Goal: Task Accomplishment & Management: Use online tool/utility

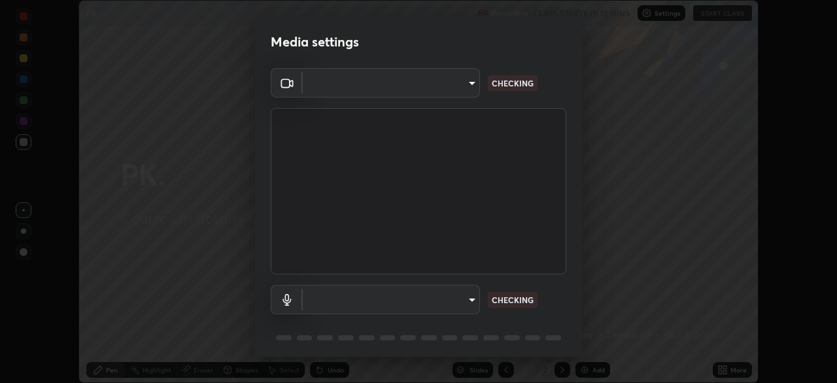
scroll to position [46, 0]
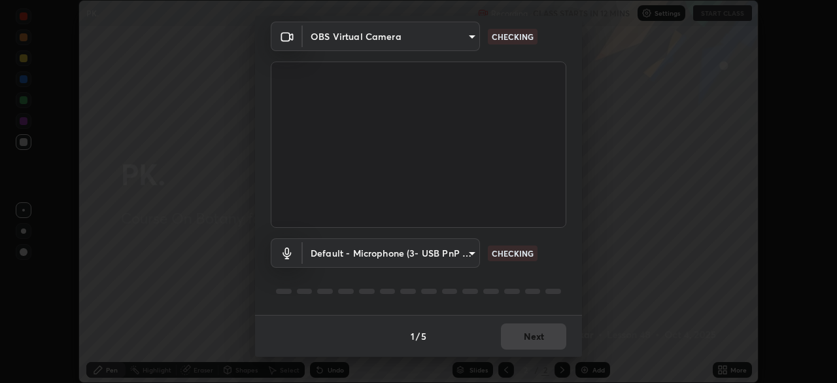
type input "5402053dac797fbd6203b9055fefd71c8703e877445e1219393e3e645ba4b0f2"
click at [468, 256] on body "Erase all PK. Recording CLASS STARTS IN 11 MINS Settings START CLASS Setting up…" at bounding box center [418, 191] width 837 height 383
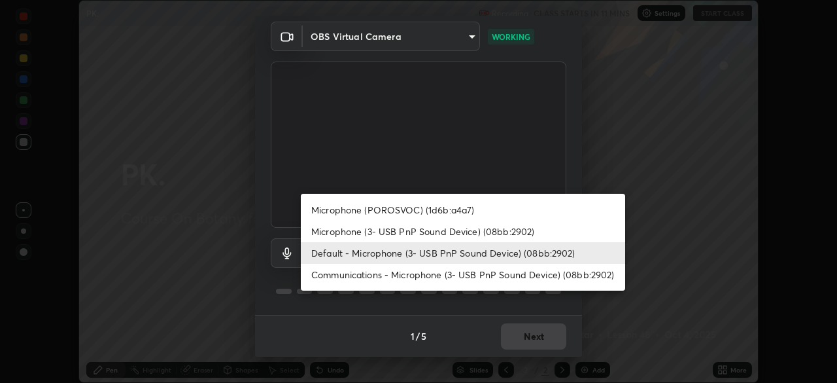
click at [502, 229] on li "Microphone (3- USB PnP Sound Device) (08bb:2902)" at bounding box center [463, 231] width 324 height 22
type input "a3a3097e40d18425eb5f5ea4a7a0b0ef9c34029afdfcc8a89851ecbf290cf957"
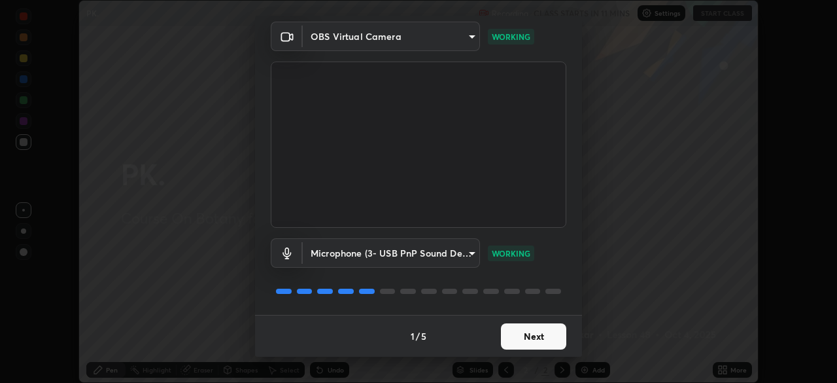
click at [541, 331] on button "Next" at bounding box center [533, 336] width 65 height 26
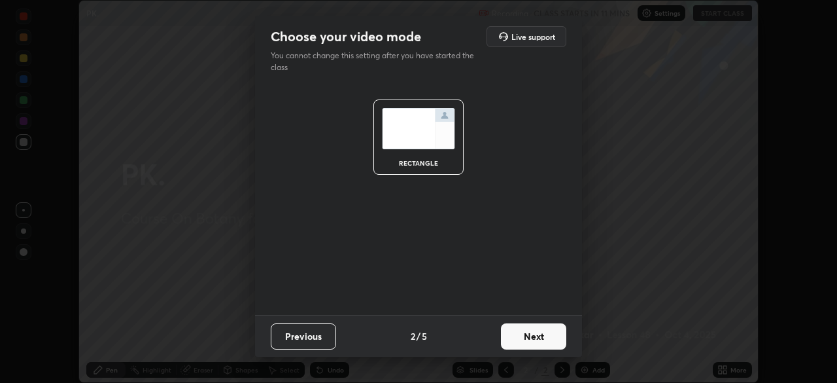
click at [548, 324] on button "Next" at bounding box center [533, 336] width 65 height 26
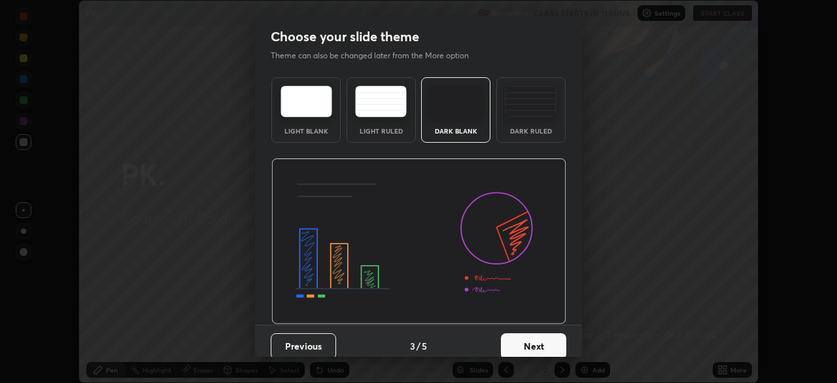
click at [547, 333] on button "Next" at bounding box center [533, 346] width 65 height 26
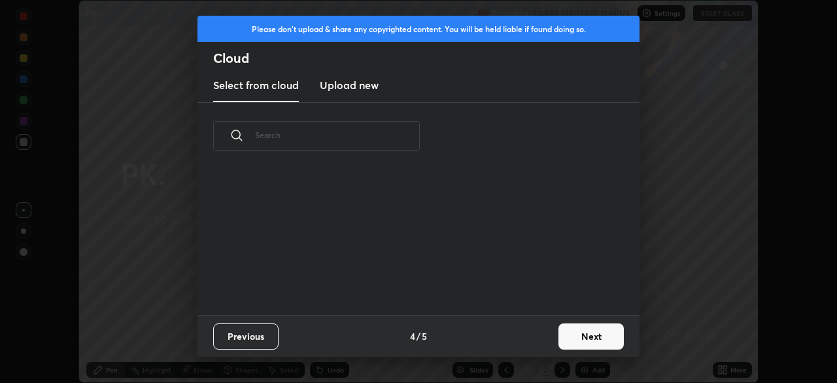
click at [564, 333] on button "Next" at bounding box center [590, 336] width 65 height 26
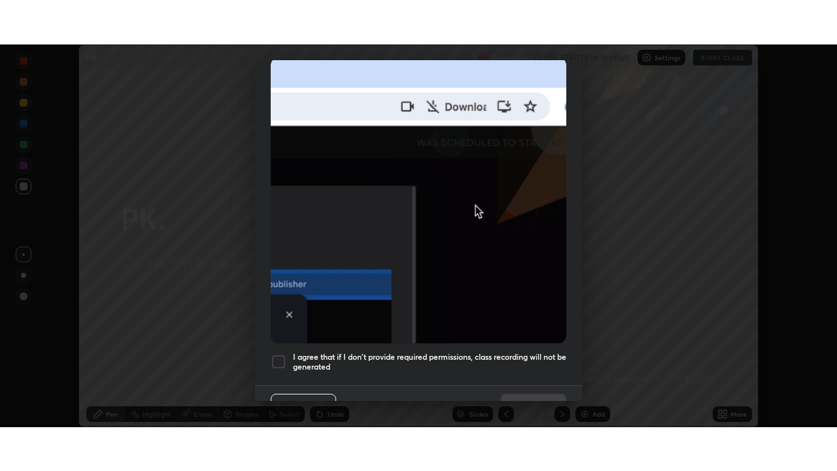
scroll to position [313, 0]
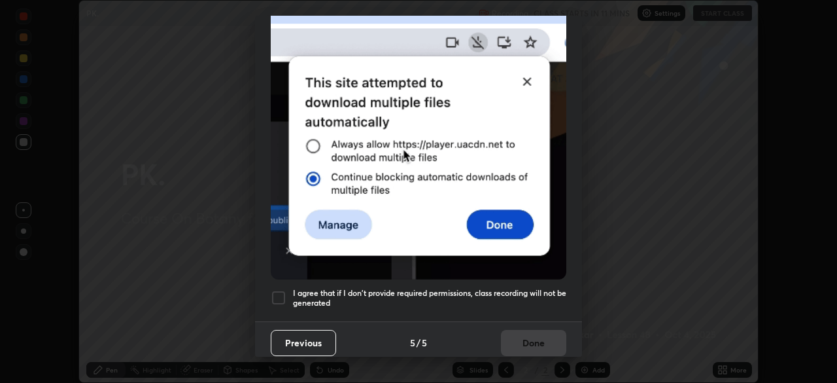
click at [537, 289] on h5 "I agree that if I don't provide required permissions, class recording will not …" at bounding box center [429, 298] width 273 height 20
click at [537, 330] on button "Done" at bounding box center [533, 343] width 65 height 26
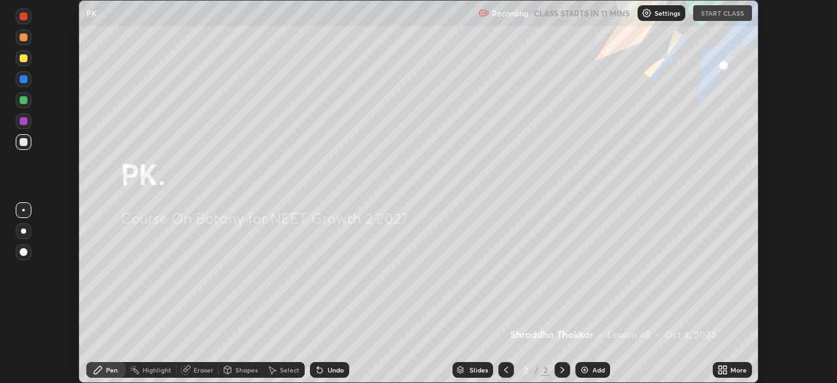
click at [713, 17] on div "Recording CLASS STARTS IN 11 MINS Settings START CLASS" at bounding box center [615, 14] width 273 height 26
click at [715, 20] on button "START CLASS" at bounding box center [722, 13] width 59 height 16
click at [734, 367] on div "More" at bounding box center [738, 369] width 16 height 7
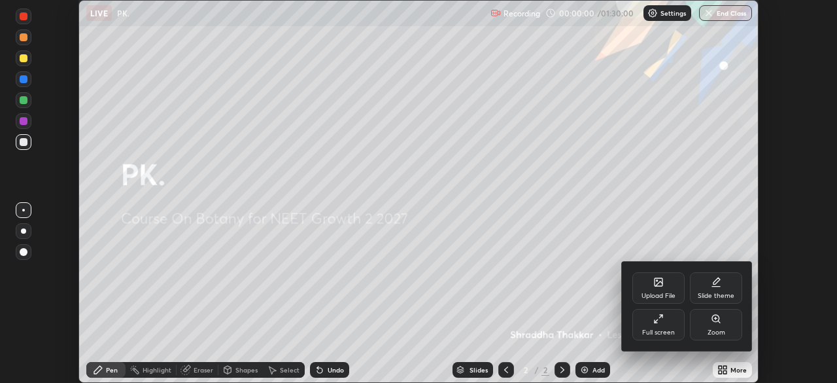
click at [669, 329] on div "Full screen" at bounding box center [658, 332] width 33 height 7
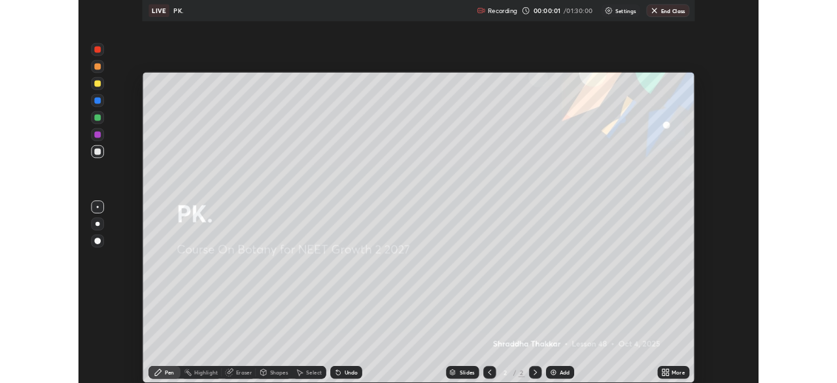
scroll to position [471, 837]
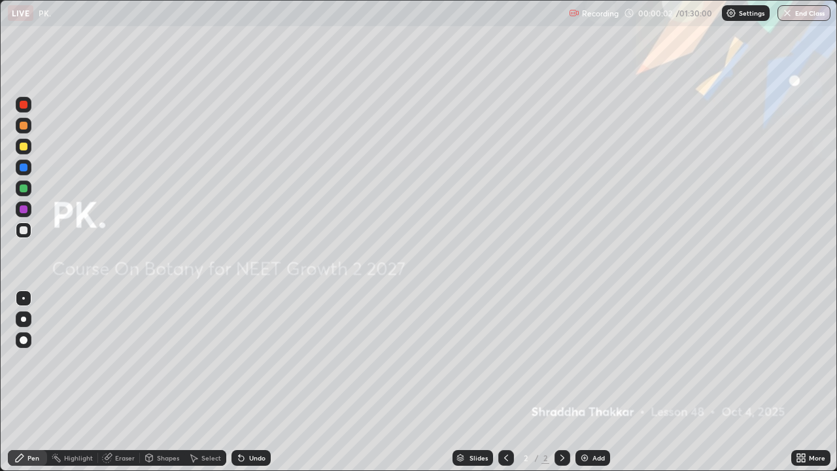
click at [587, 382] on img at bounding box center [584, 457] width 10 height 10
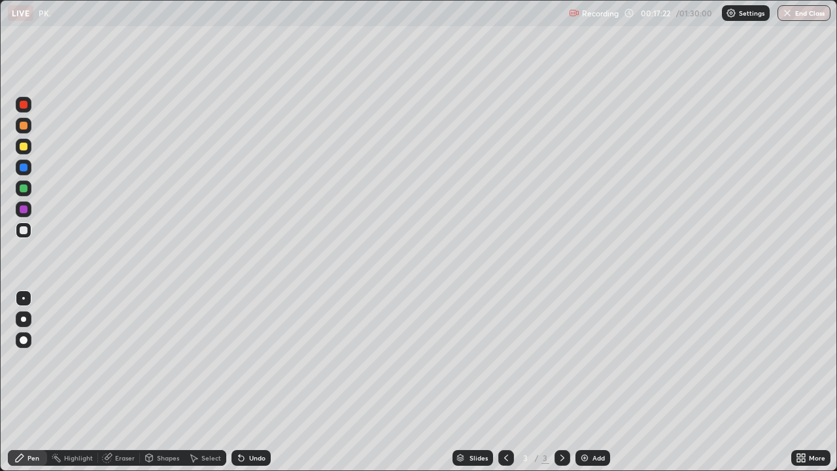
click at [118, 382] on div "Eraser" at bounding box center [119, 458] width 42 height 16
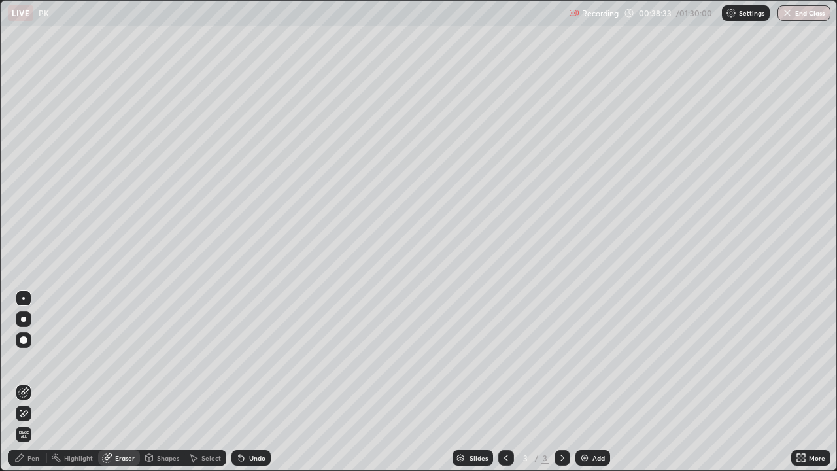
click at [802, 382] on icon at bounding box center [803, 455] width 3 height 3
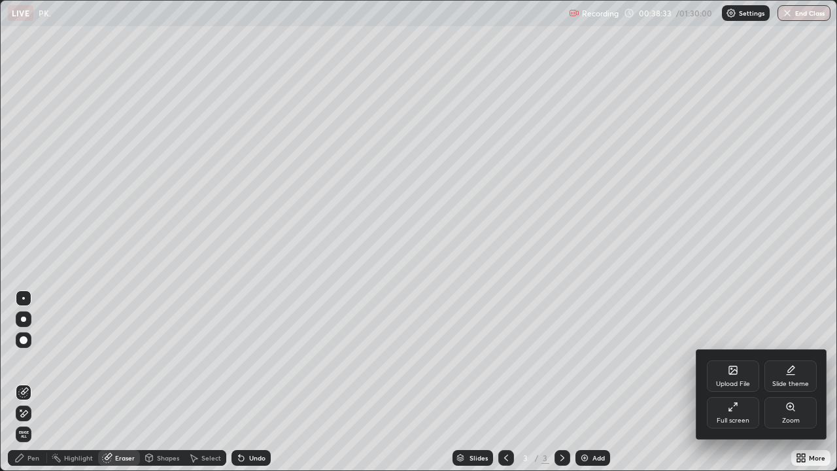
click at [732, 382] on div "Full screen" at bounding box center [733, 420] width 33 height 7
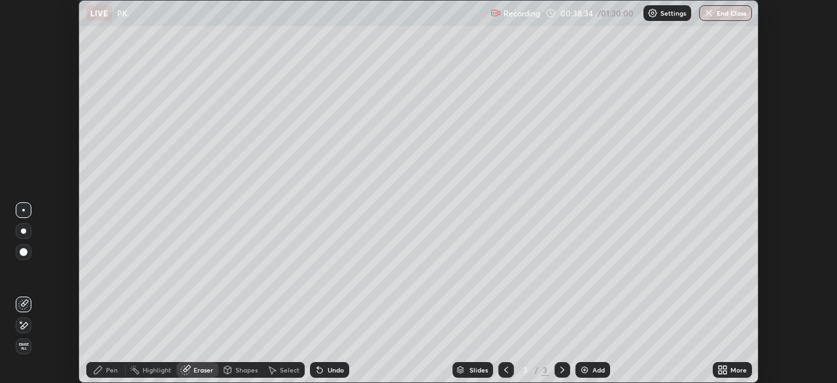
scroll to position [65005, 64551]
